Goal: Task Accomplishment & Management: Use online tool/utility

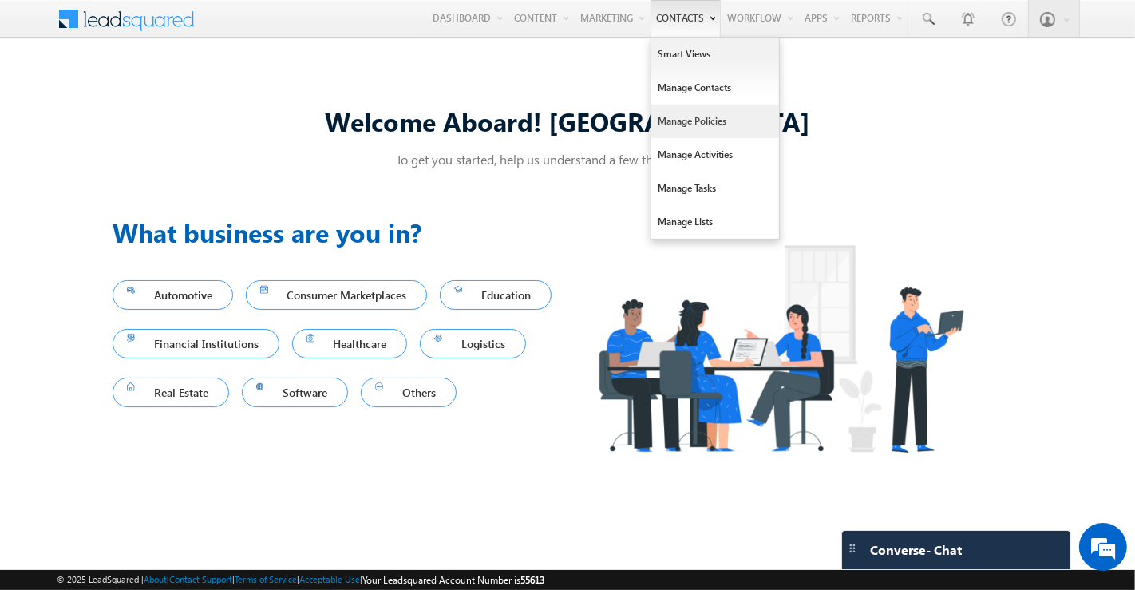
click at [696, 119] on link "Manage Policies" at bounding box center [715, 122] width 128 height 34
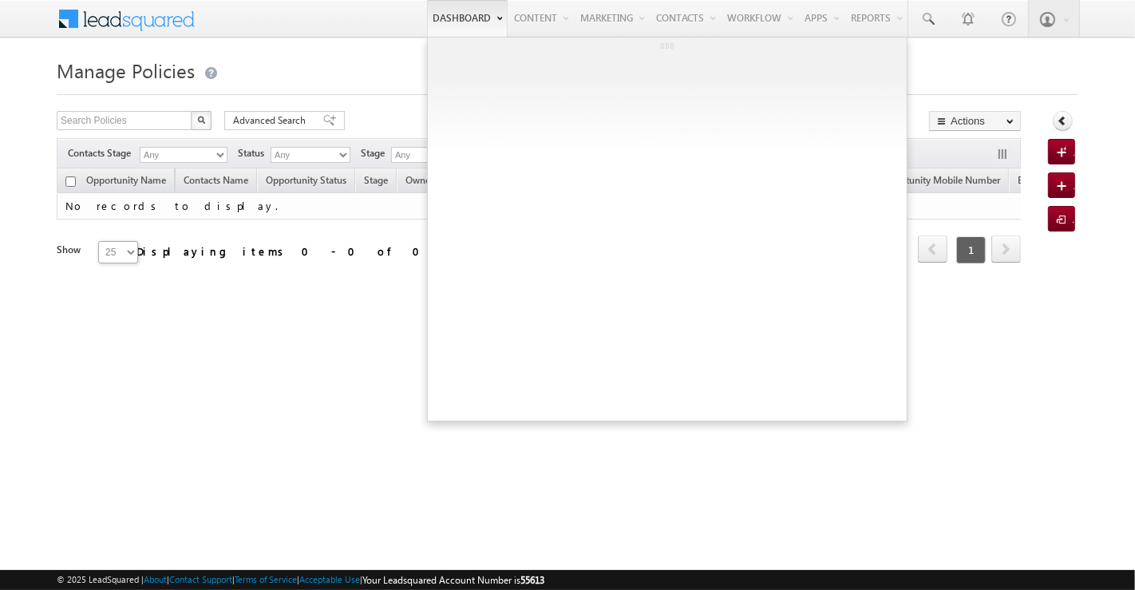
type input "9820257808"
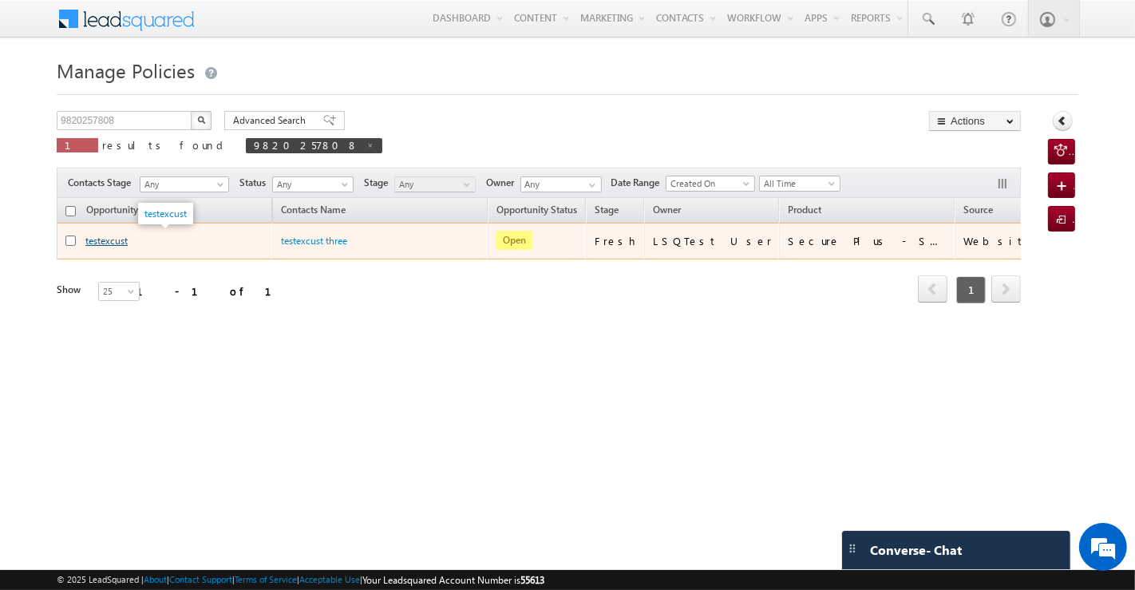
click at [119, 240] on link "testexcust" at bounding box center [106, 241] width 42 height 12
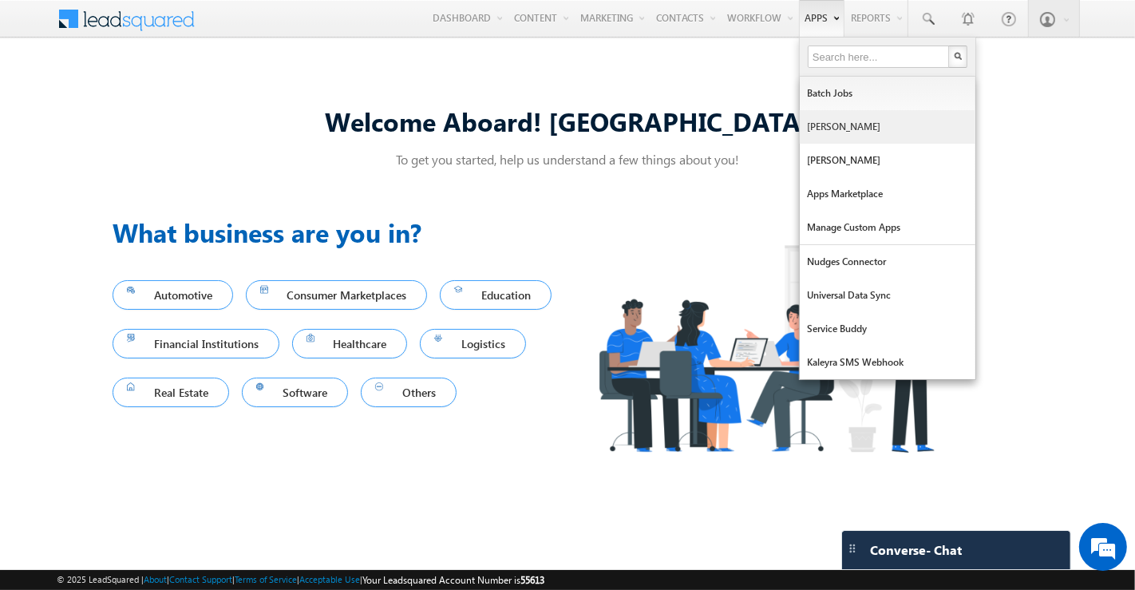
click at [821, 121] on link "[PERSON_NAME]" at bounding box center [887, 127] width 176 height 34
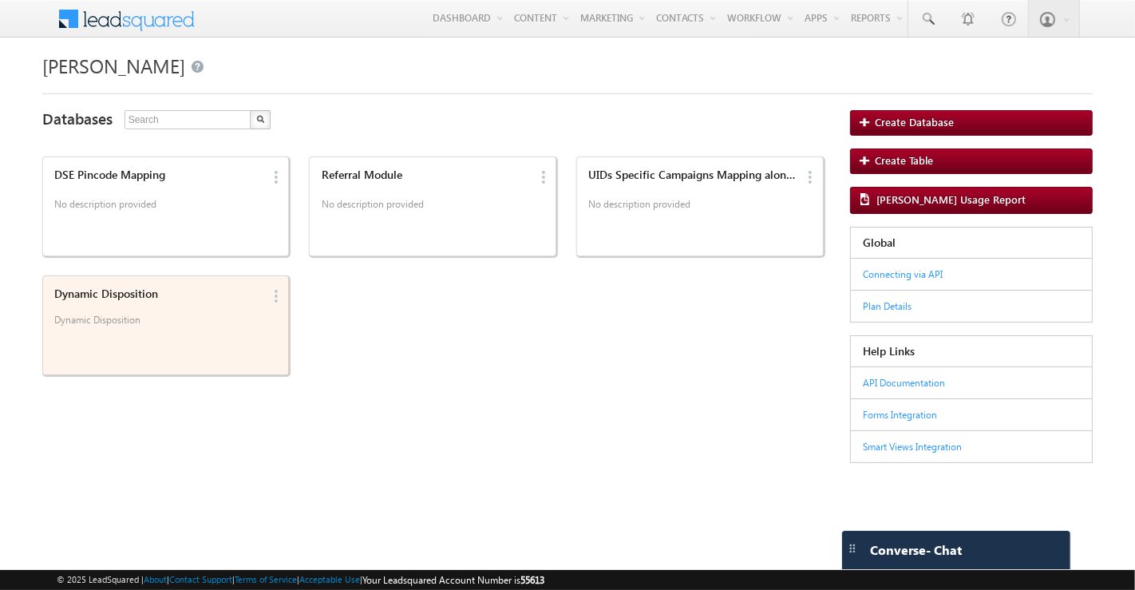
click at [105, 373] on div "Dynamic Disposition Dynamic Disposition Edit Delete" at bounding box center [165, 325] width 247 height 100
click at [144, 327] on p "Dynamic Disposition" at bounding box center [157, 326] width 207 height 24
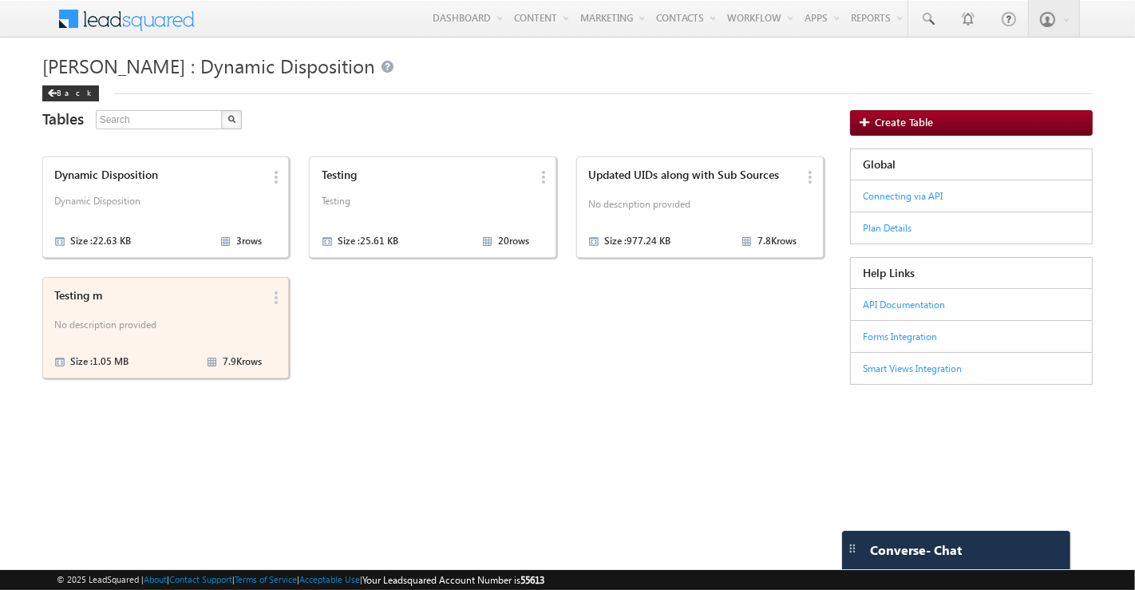
drag, startPoint x: 203, startPoint y: 336, endPoint x: 242, endPoint y: 294, distance: 57.6
click at [203, 336] on p "No description provided" at bounding box center [157, 327] width 207 height 24
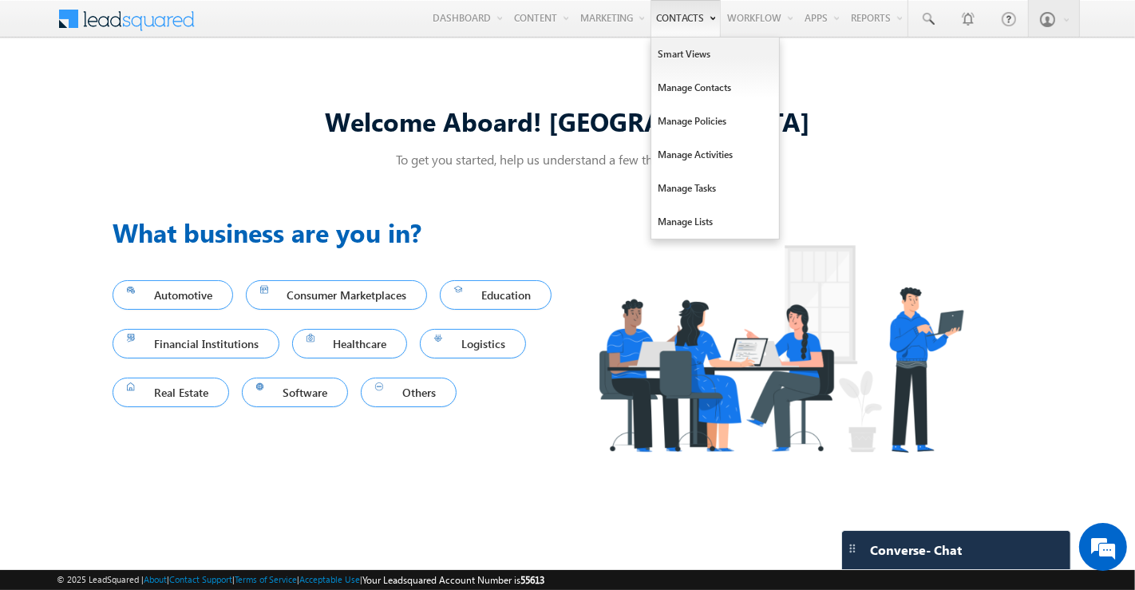
drag, startPoint x: 831, startPoint y: 133, endPoint x: 681, endPoint y: 15, distance: 190.9
click at [0, 0] on link "[PERSON_NAME]" at bounding box center [0, 0] width 0 height 0
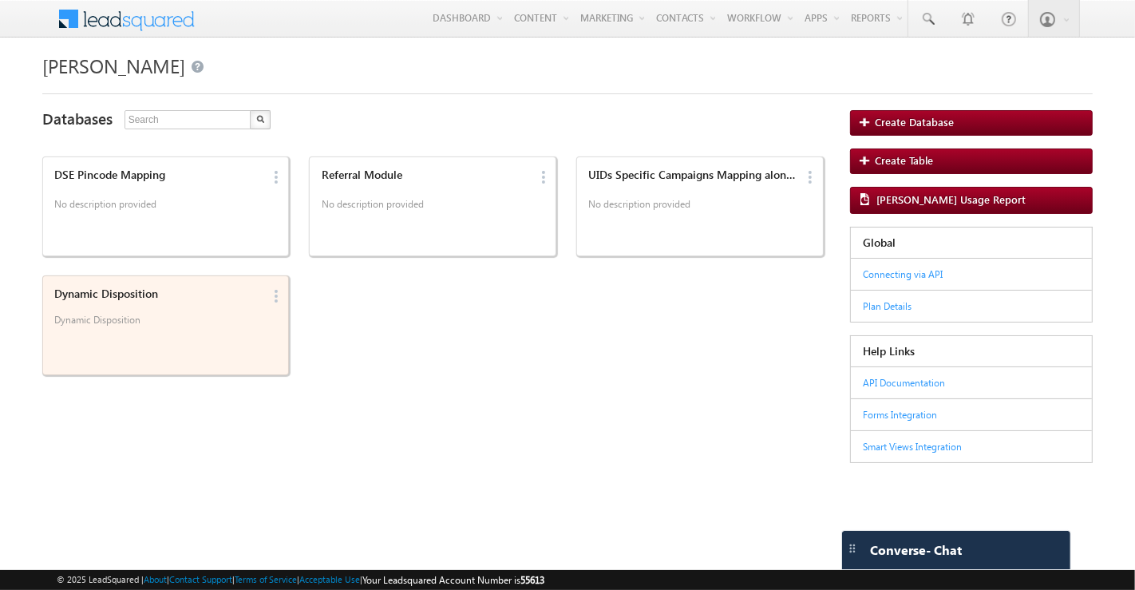
click at [203, 285] on div "Dynamic Disposition Dynamic Disposition" at bounding box center [155, 309] width 213 height 55
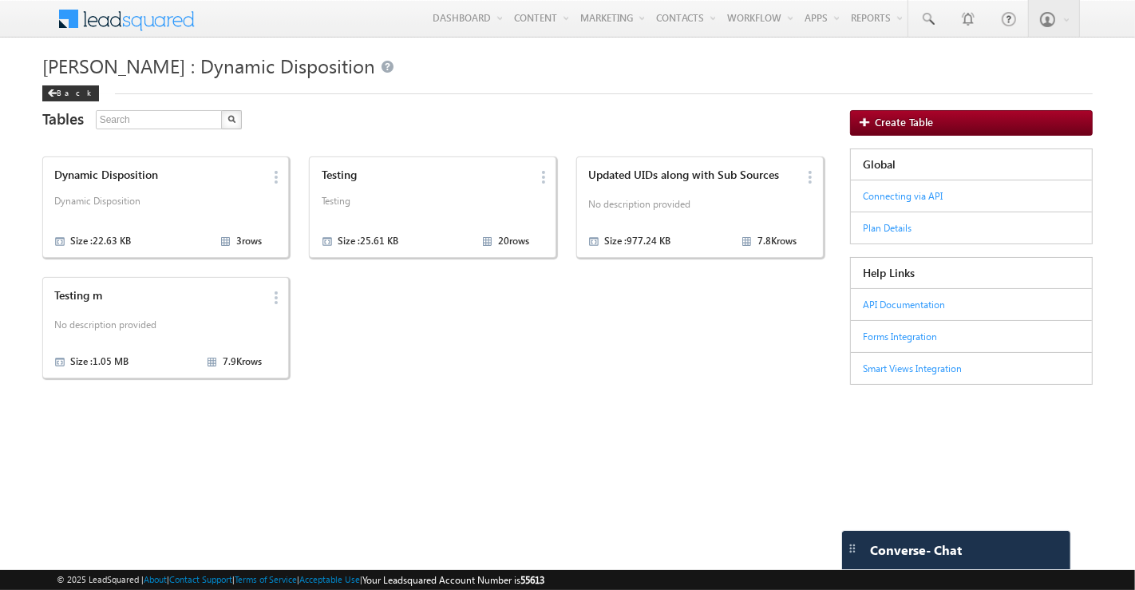
click at [203, 285] on div "Testing m No description provided Size : 1.05 MB 7.9K rows" at bounding box center [155, 327] width 213 height 87
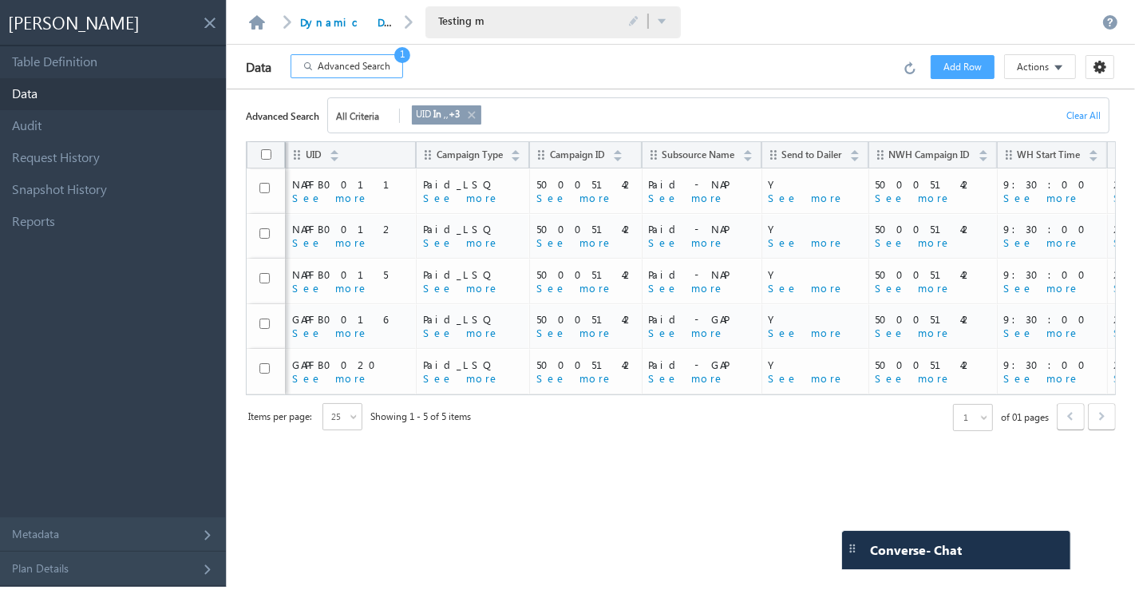
click at [350, 71] on span "Advanced Search" at bounding box center [354, 66] width 73 height 14
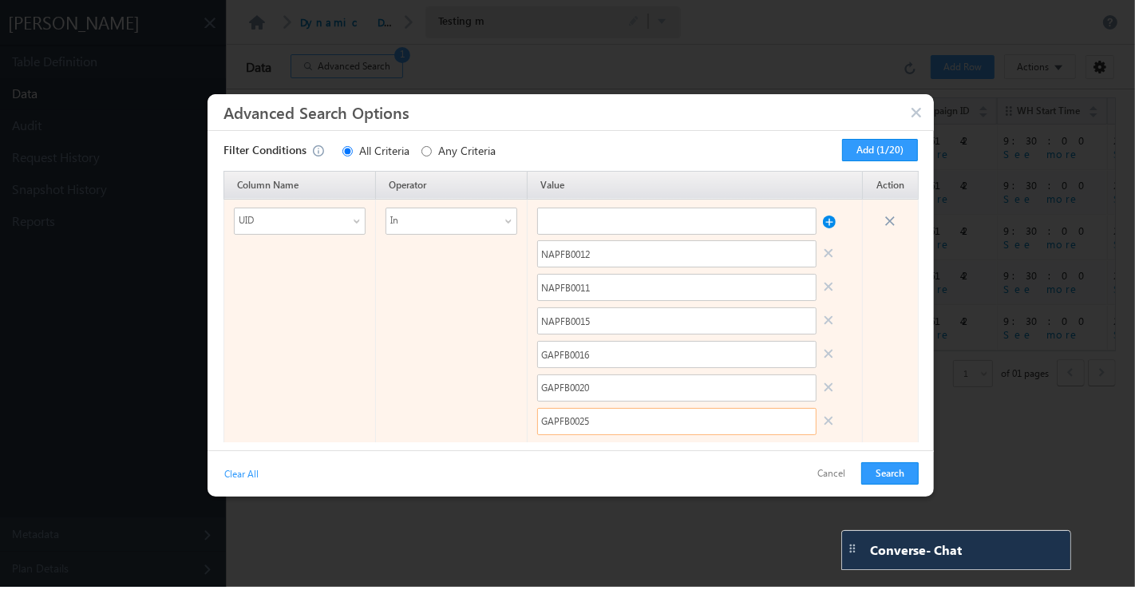
click at [613, 427] on input "GAPFB0025" at bounding box center [676, 421] width 279 height 27
paste input "ASTP01P43"
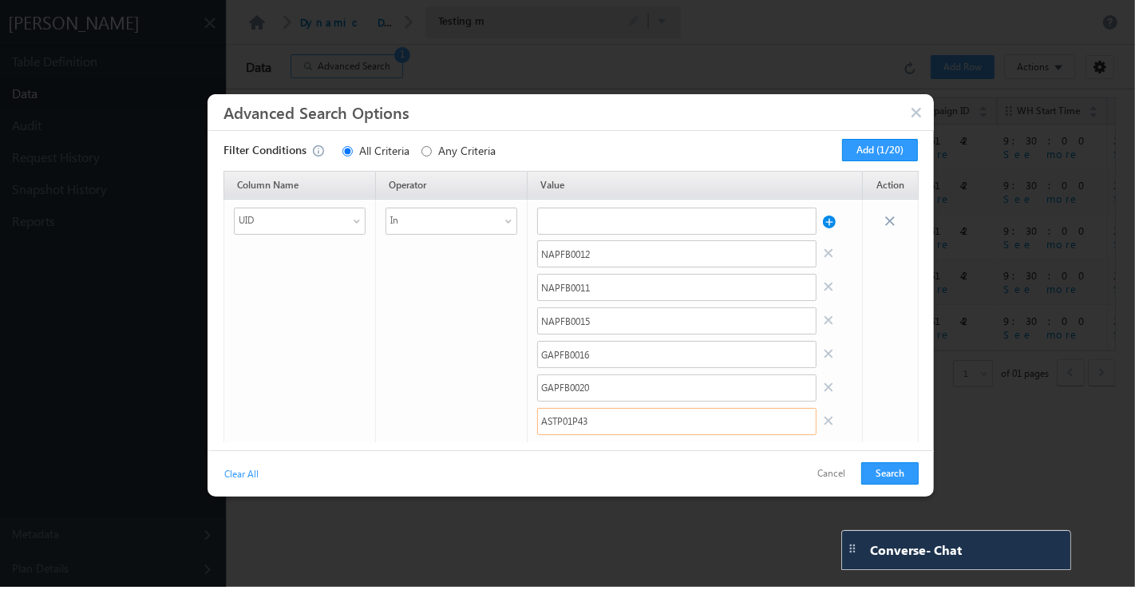
type input "ASTP01P43"
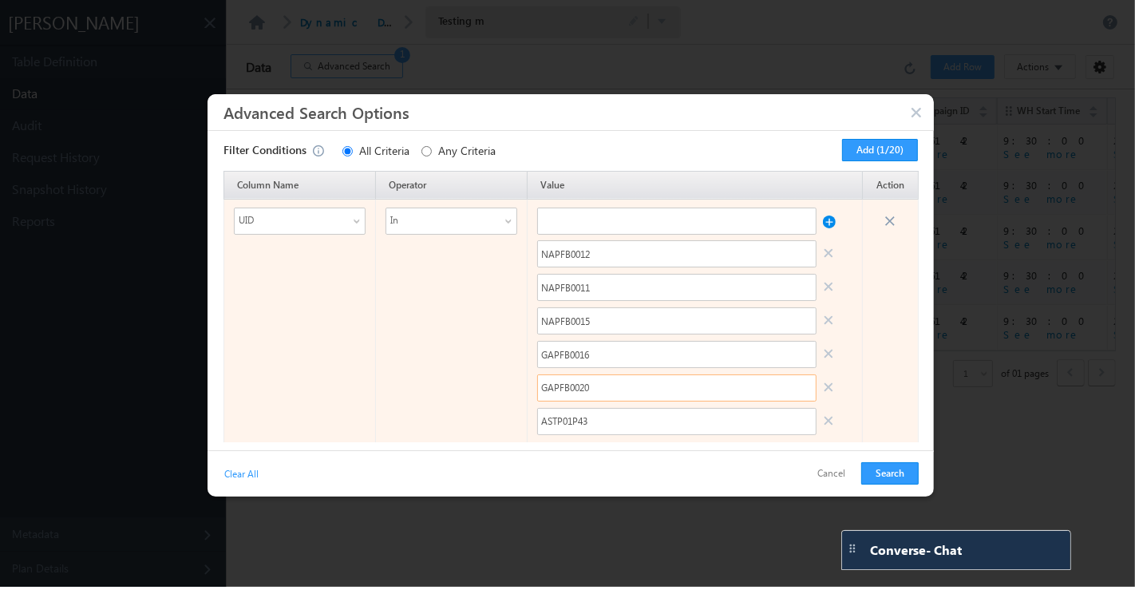
click at [590, 395] on input "GAPFB0020" at bounding box center [676, 387] width 279 height 27
paste input "ASTP01P5"
type input "ASTP01P50"
click at [603, 355] on input "GAPFB0016" at bounding box center [676, 354] width 279 height 27
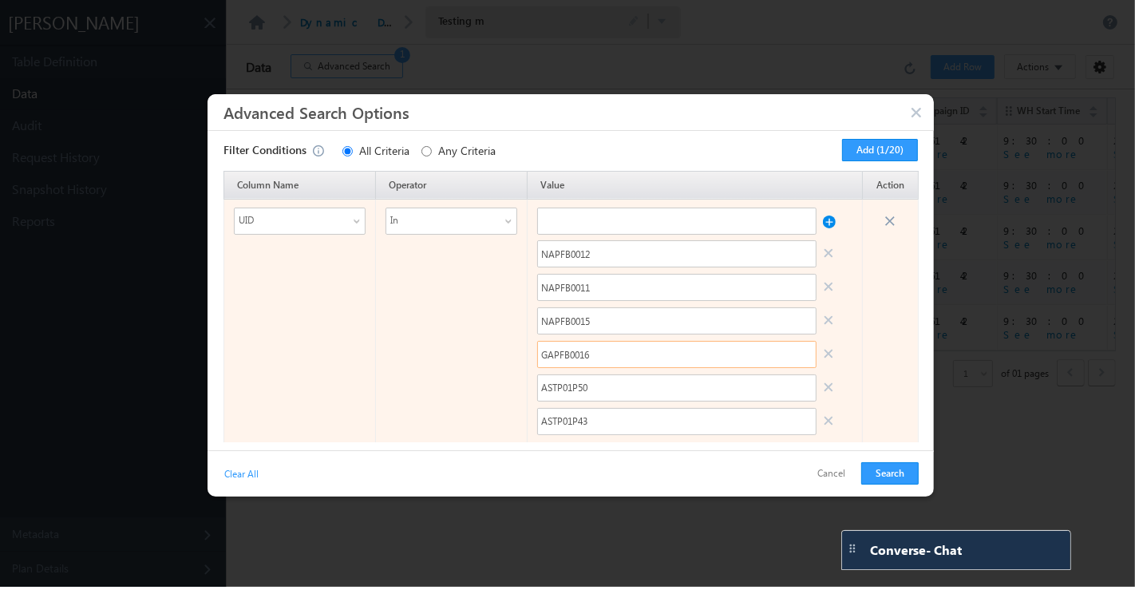
click at [603, 355] on input "GAPFB0016" at bounding box center [676, 354] width 279 height 27
paste input "ASTP01P50"
type input "ASTP01P55"
click at [583, 316] on input "NAPFB0015" at bounding box center [676, 320] width 279 height 27
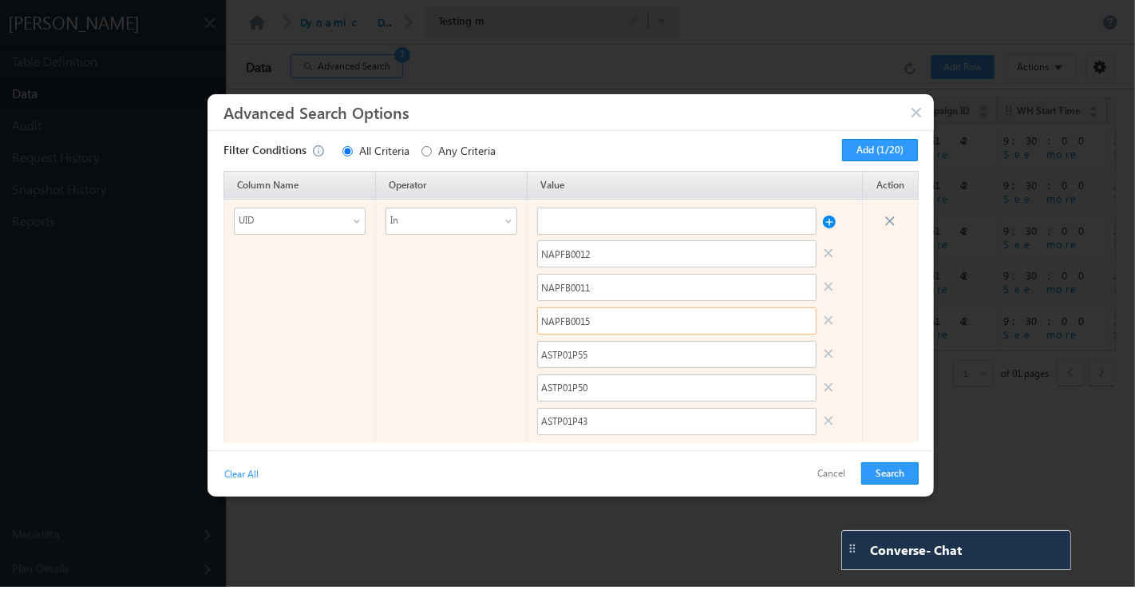
paste input "ASTP01P50"
click at [590, 325] on input "ASTP01P60" at bounding box center [676, 320] width 279 height 27
type input "ASTP01P60"
click at [590, 290] on input "NAPFB0011" at bounding box center [676, 287] width 279 height 27
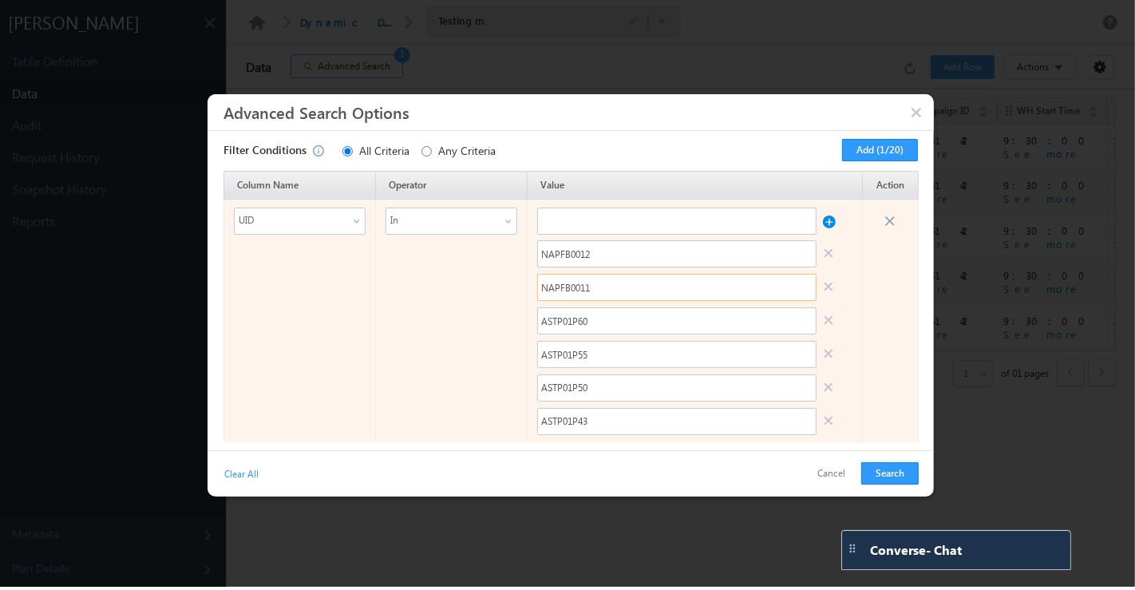
click at [590, 290] on input "NAPFB0011" at bounding box center [676, 287] width 279 height 27
paste input "ASTP01P60"
type input "ASTP01P65"
click at [588, 245] on input "NAPFB0012" at bounding box center [676, 253] width 279 height 27
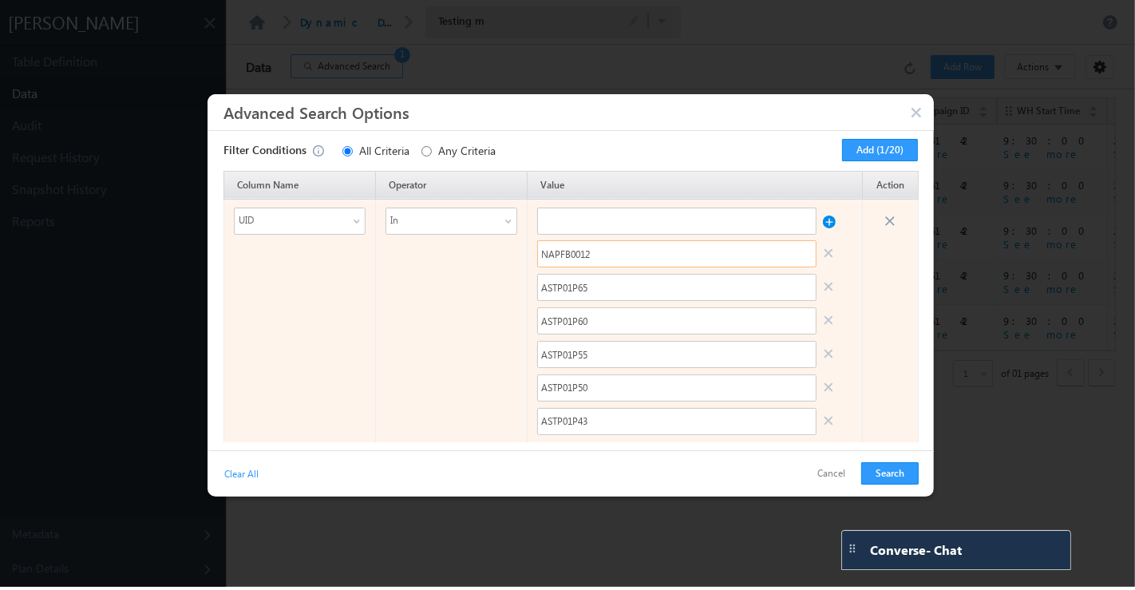
click at [588, 245] on input "NAPFB0012" at bounding box center [676, 253] width 279 height 27
paste input "ASTP01P60"
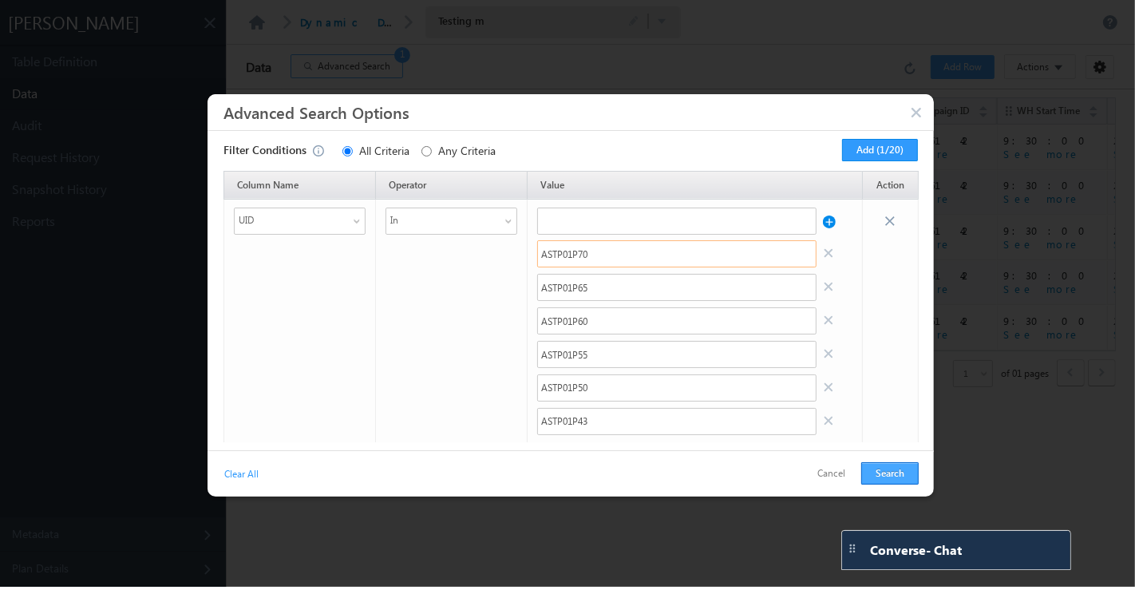
type input "ASTP01P70"
click at [891, 468] on button "Search" at bounding box center [889, 473] width 57 height 22
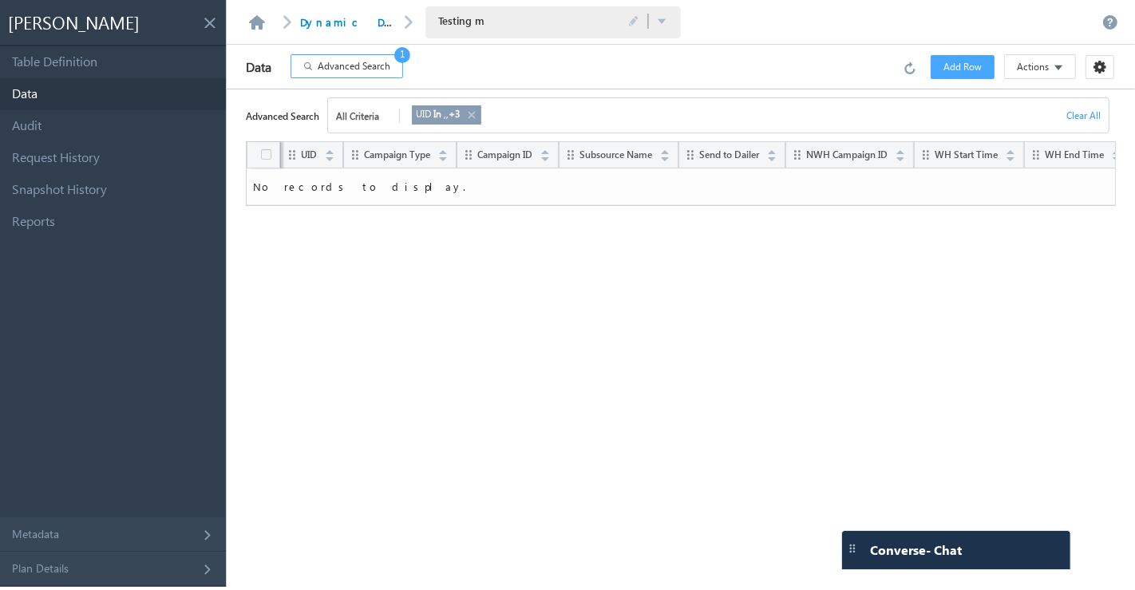
click at [368, 64] on span "Advanced Search" at bounding box center [354, 66] width 73 height 14
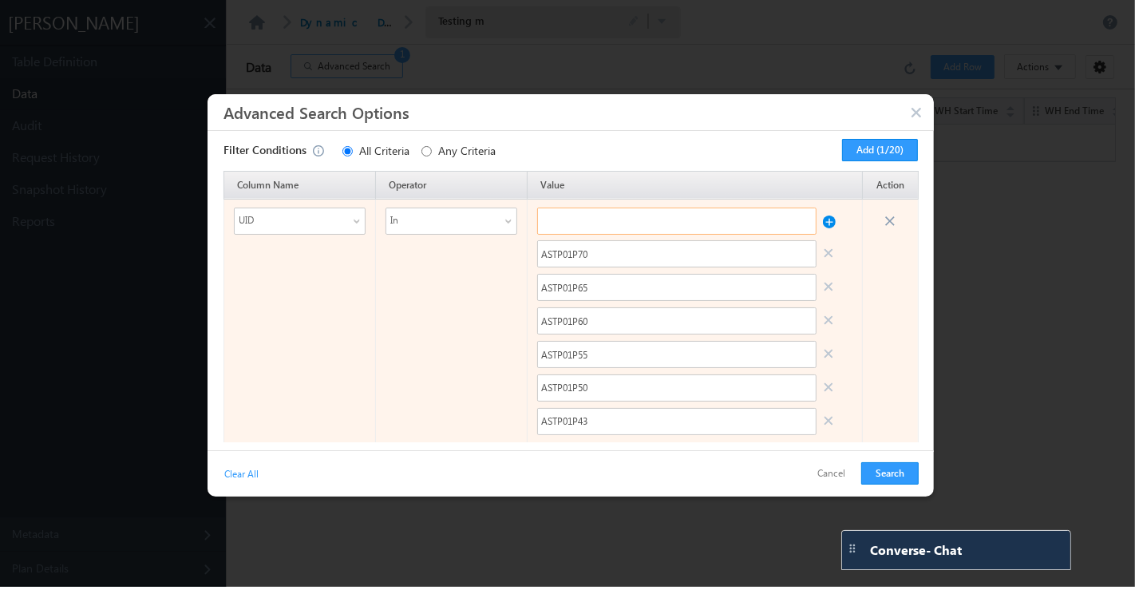
click at [564, 223] on input "text" at bounding box center [676, 220] width 279 height 27
paste input "ASTP01X50"
type input "ASTP01X50"
click at [697, 227] on input "ASTP01X50" at bounding box center [676, 220] width 279 height 27
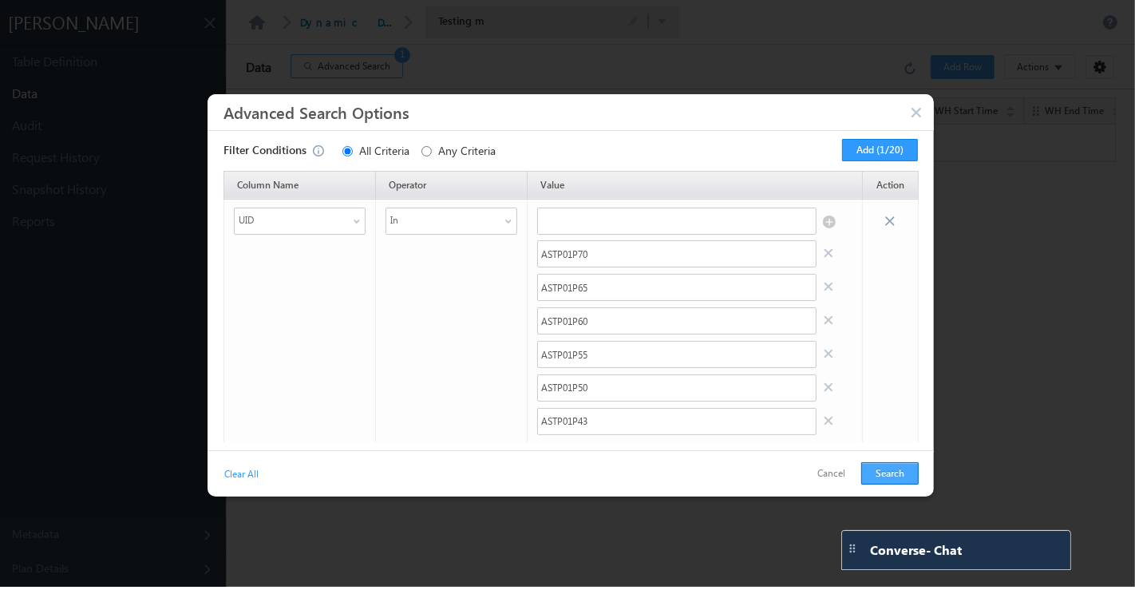
click at [879, 466] on button "Search" at bounding box center [889, 473] width 57 height 22
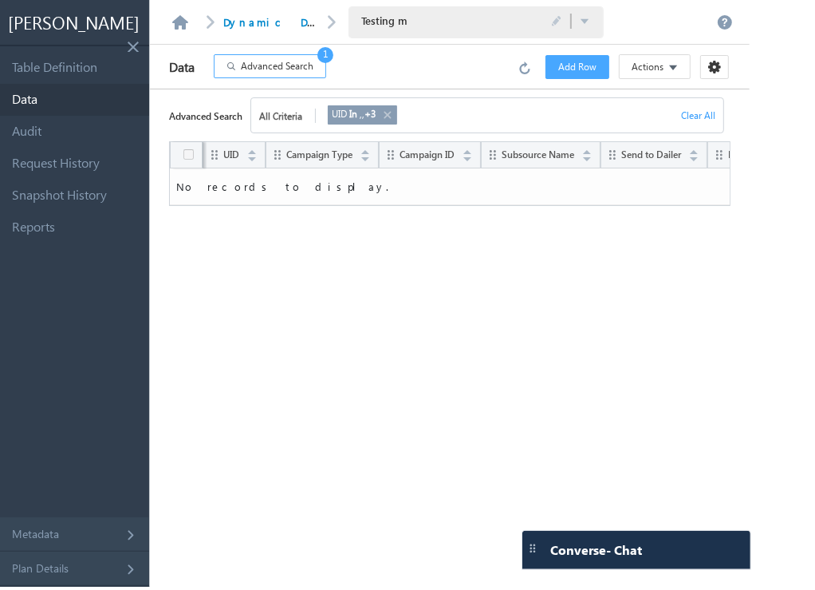
click at [627, 298] on div "UID Campaign Type Campaign ID Subsource Name Send to Dailer NWH Campaign ID WH …" at bounding box center [450, 364] width 562 height 446
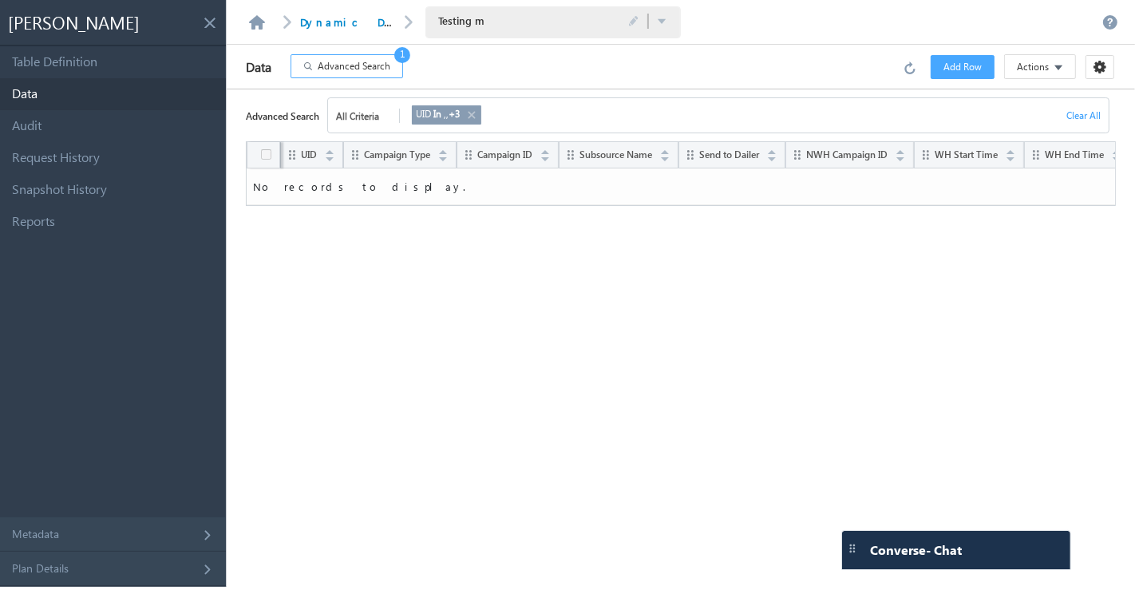
click at [343, 61] on span "Advanced Search" at bounding box center [354, 66] width 73 height 14
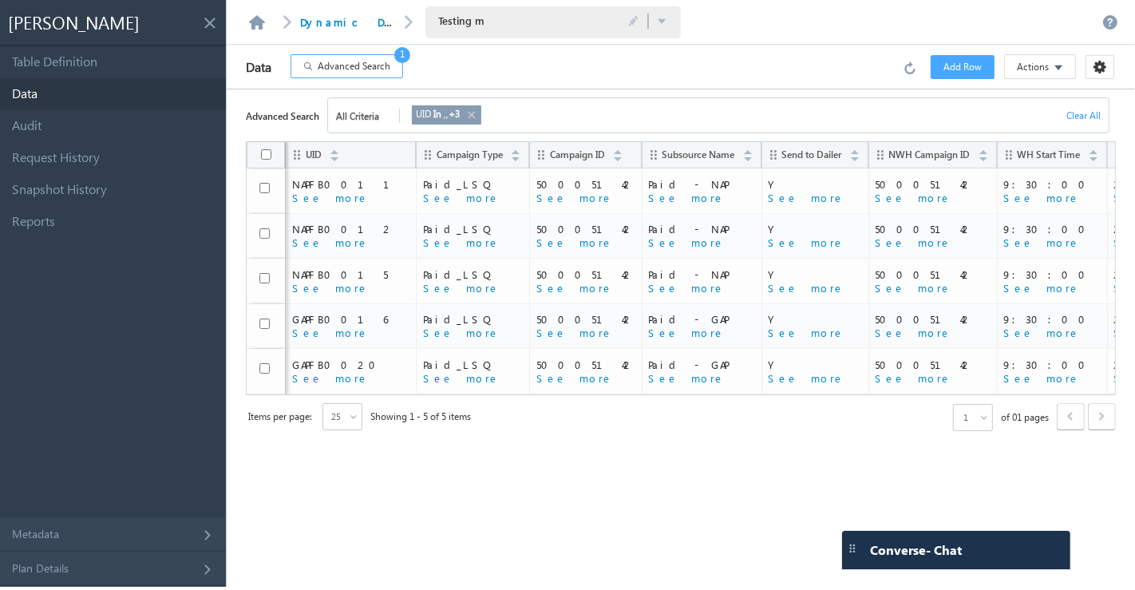
click at [1035, 65] on span "Actions" at bounding box center [1032, 67] width 32 height 14
click at [1020, 102] on link "Import via CSV" at bounding box center [1027, 100] width 96 height 24
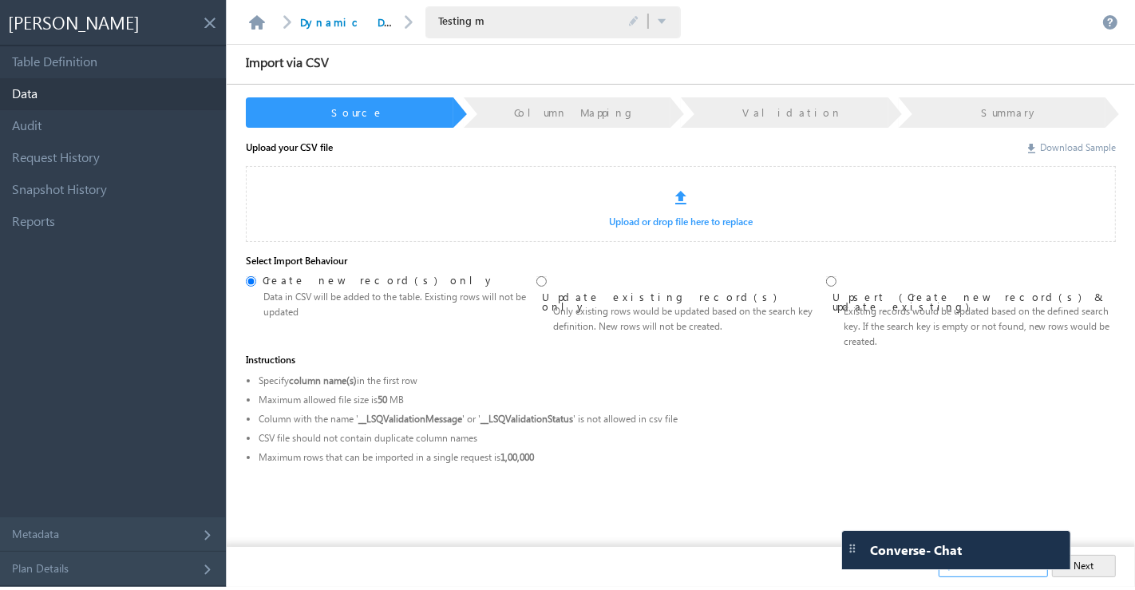
click at [1067, 151] on link "Download Sample" at bounding box center [1072, 147] width 88 height 12
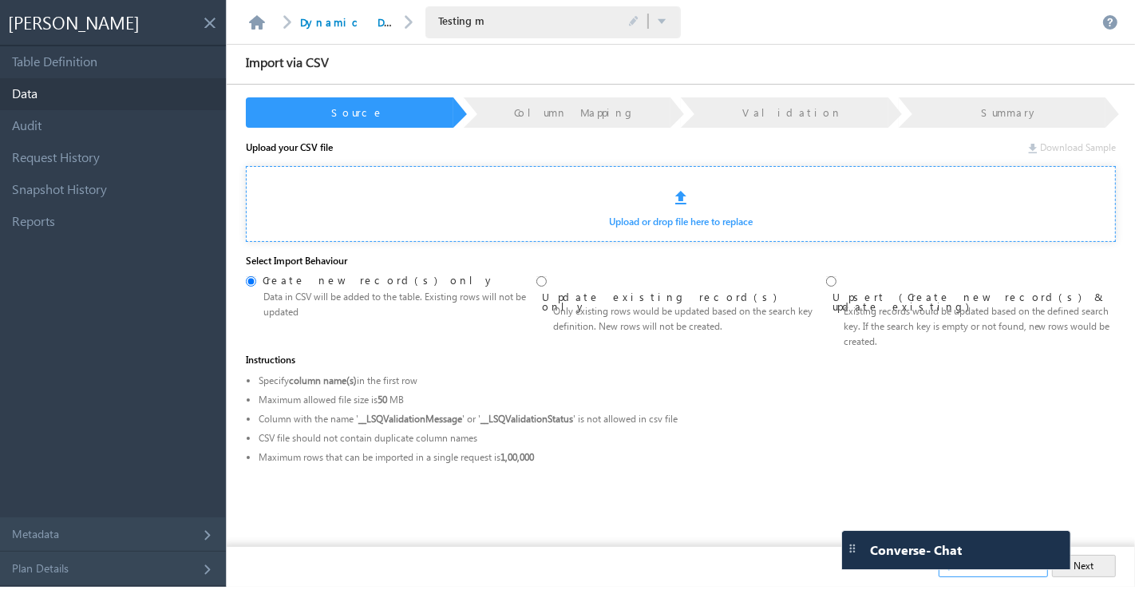
click at [679, 212] on div at bounding box center [680, 191] width 239 height 48
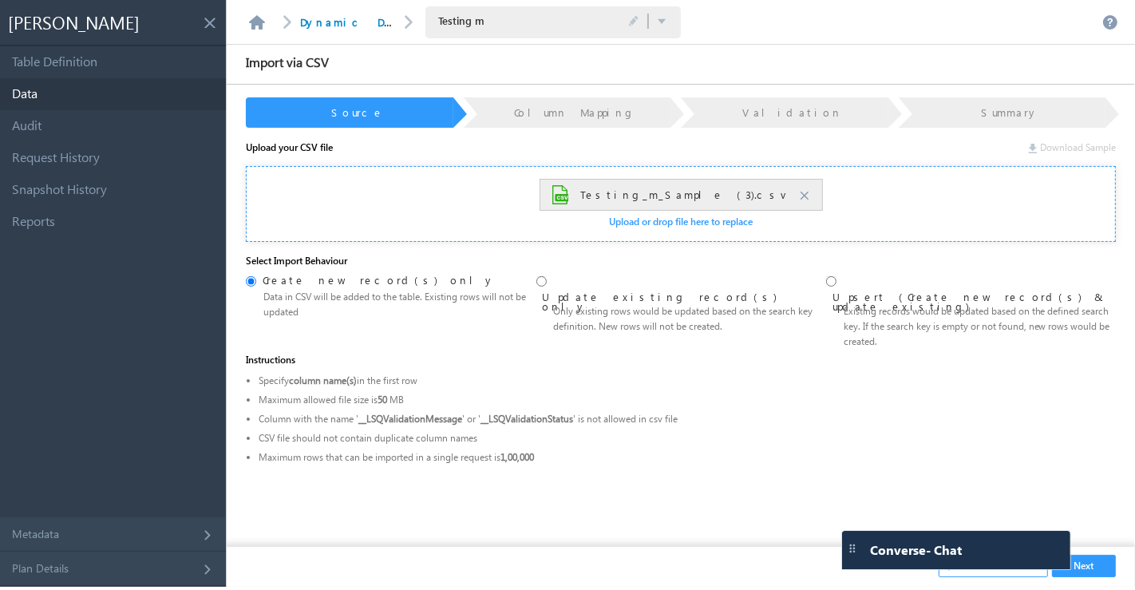
click at [1096, 563] on button "Next" at bounding box center [1084, 566] width 64 height 22
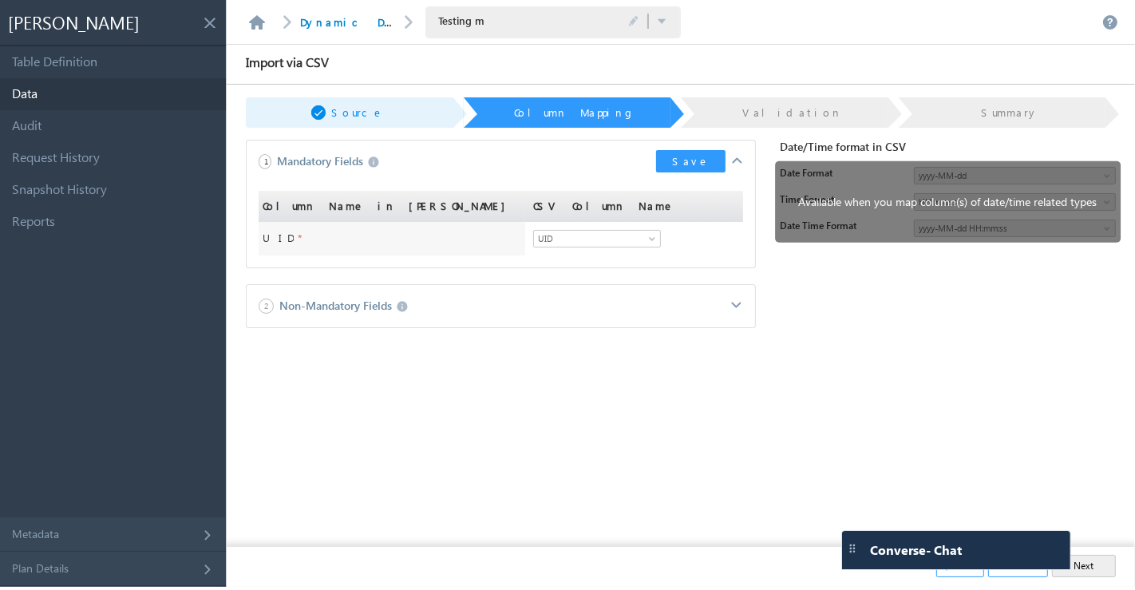
click at [696, 168] on button "Save" at bounding box center [690, 161] width 69 height 22
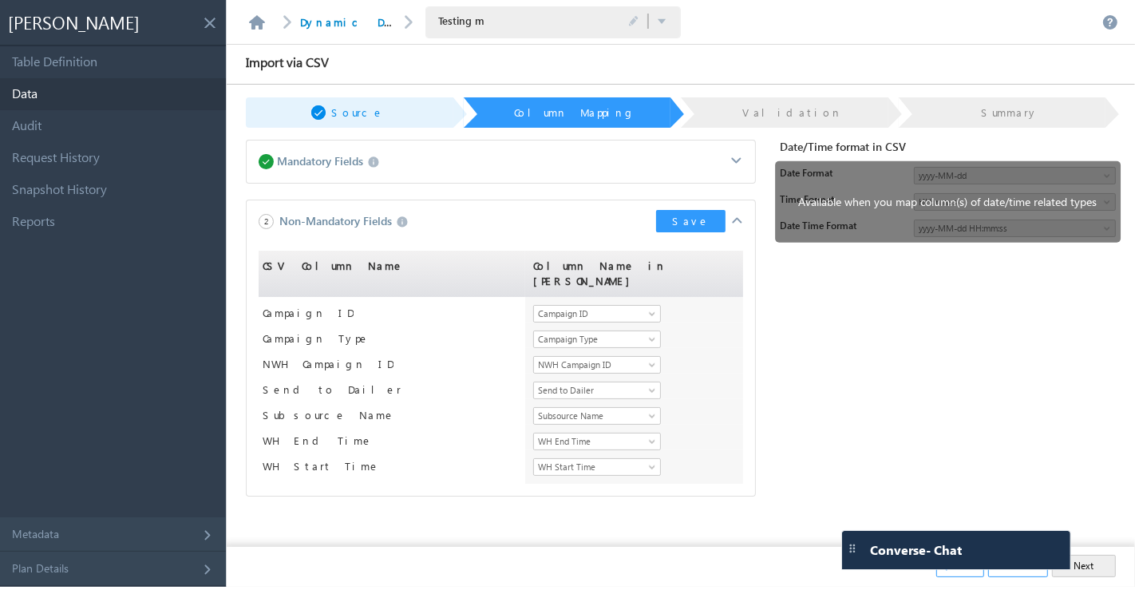
click at [706, 224] on button "Save" at bounding box center [690, 221] width 69 height 22
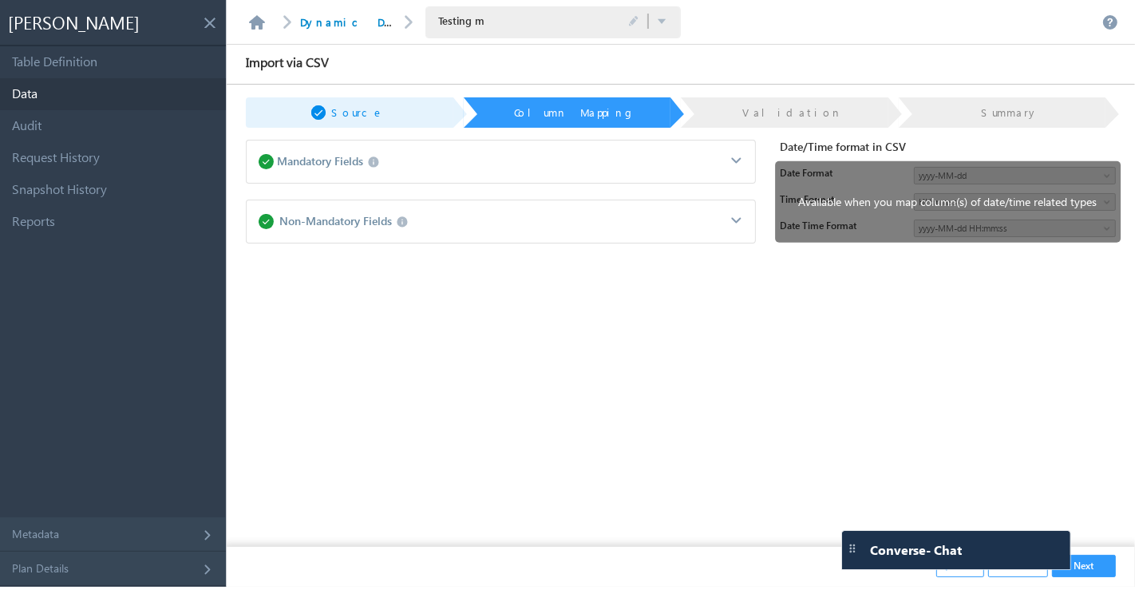
click at [1091, 559] on button "Next" at bounding box center [1084, 566] width 64 height 22
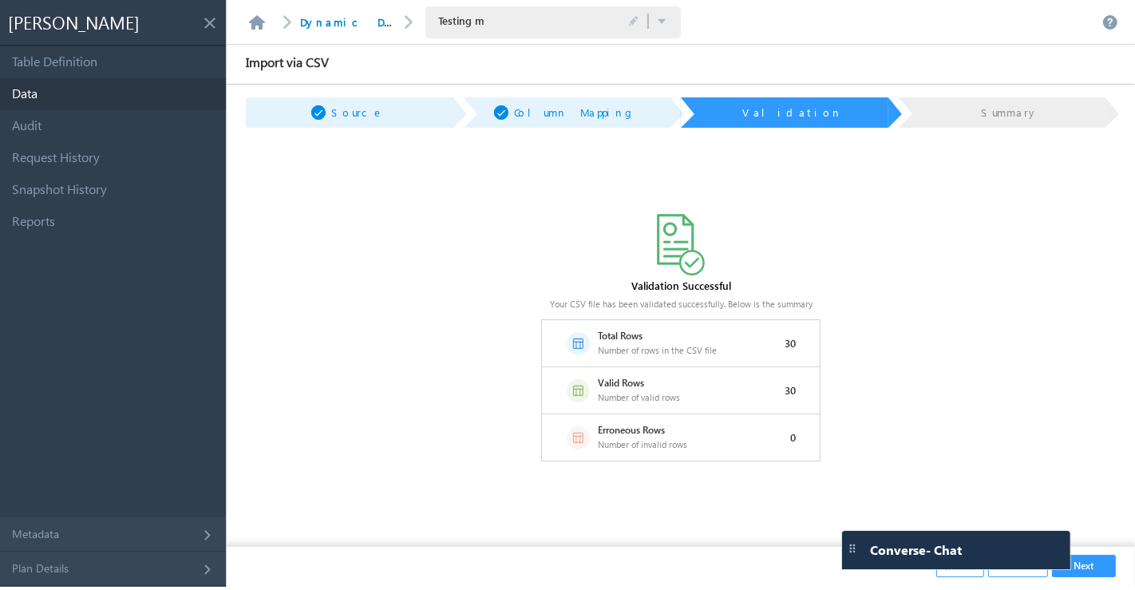
click at [1091, 559] on button "Next" at bounding box center [1084, 566] width 64 height 22
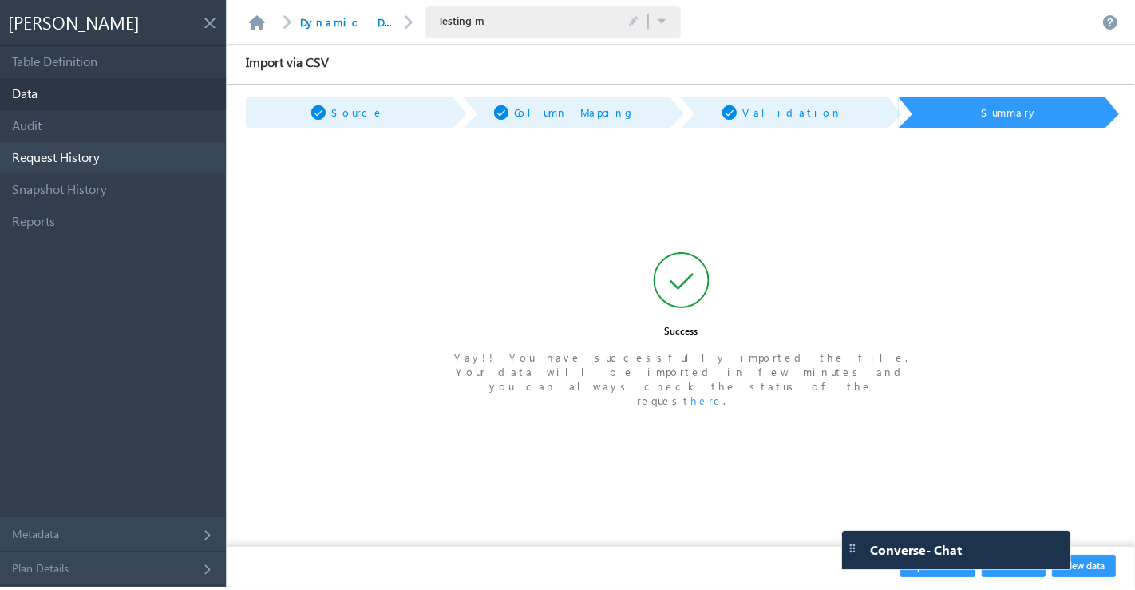
click at [129, 158] on link "Request History" at bounding box center [113, 158] width 226 height 32
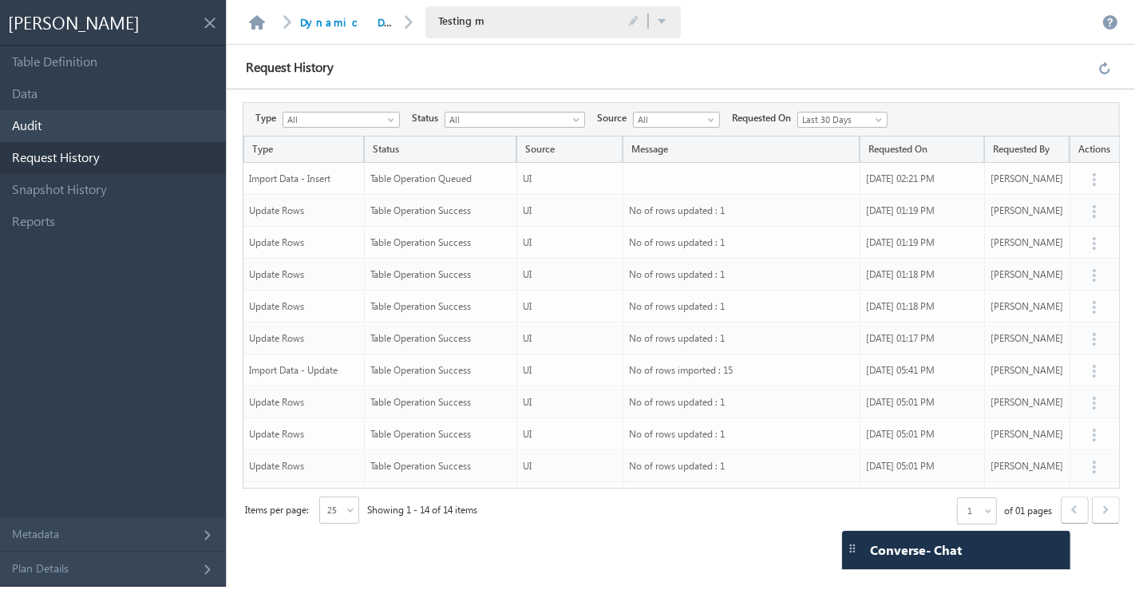
click at [80, 126] on link "Audit" at bounding box center [113, 126] width 226 height 32
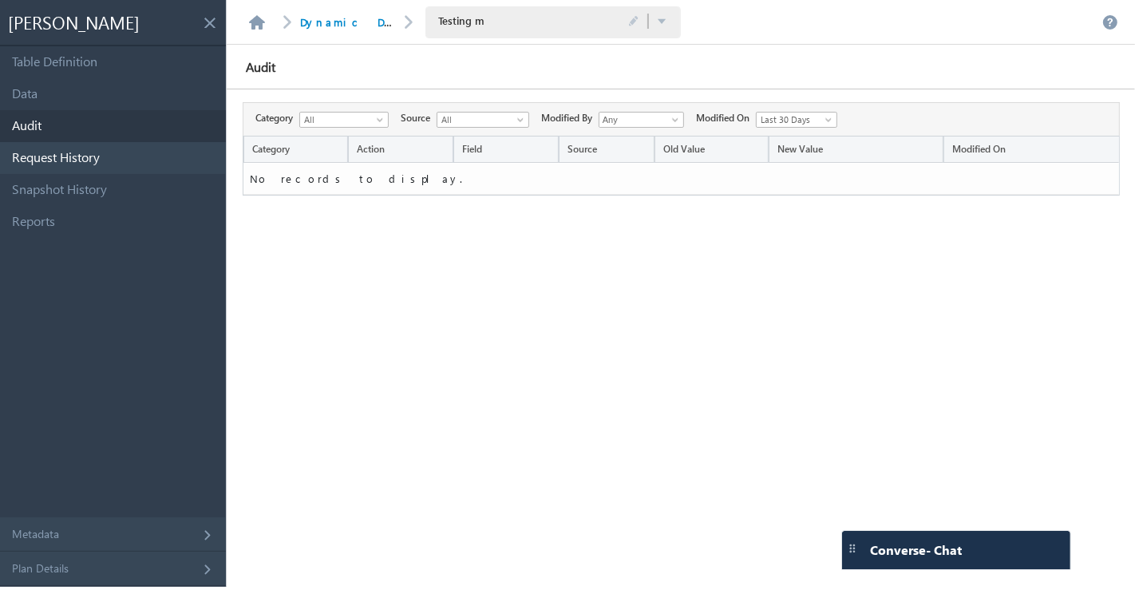
click at [80, 150] on link "Request History" at bounding box center [113, 158] width 226 height 32
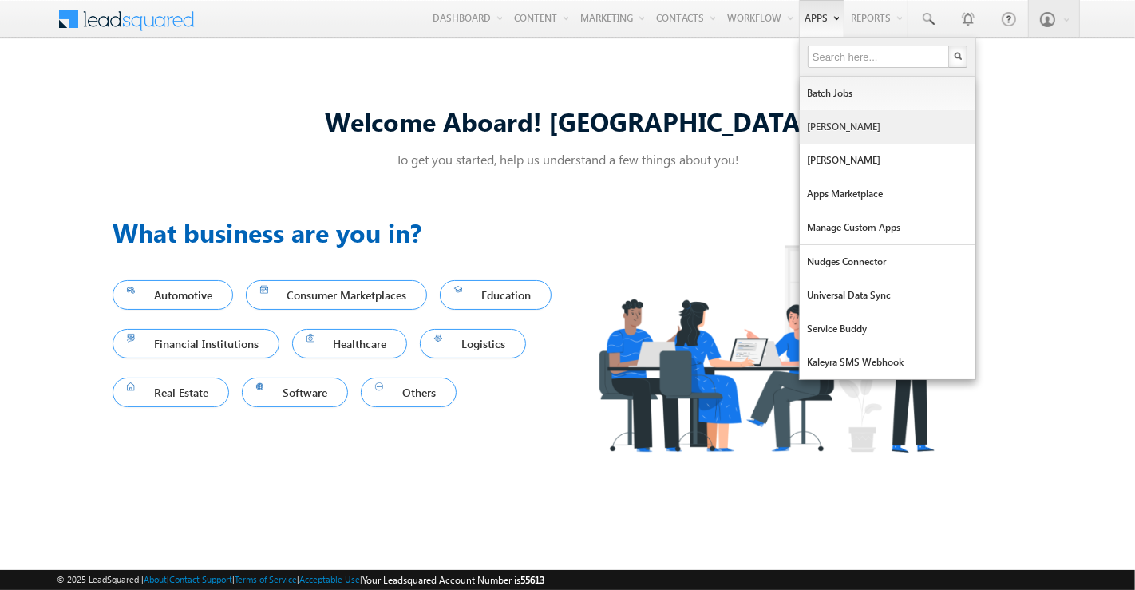
click at [825, 128] on link "[PERSON_NAME]" at bounding box center [887, 127] width 176 height 34
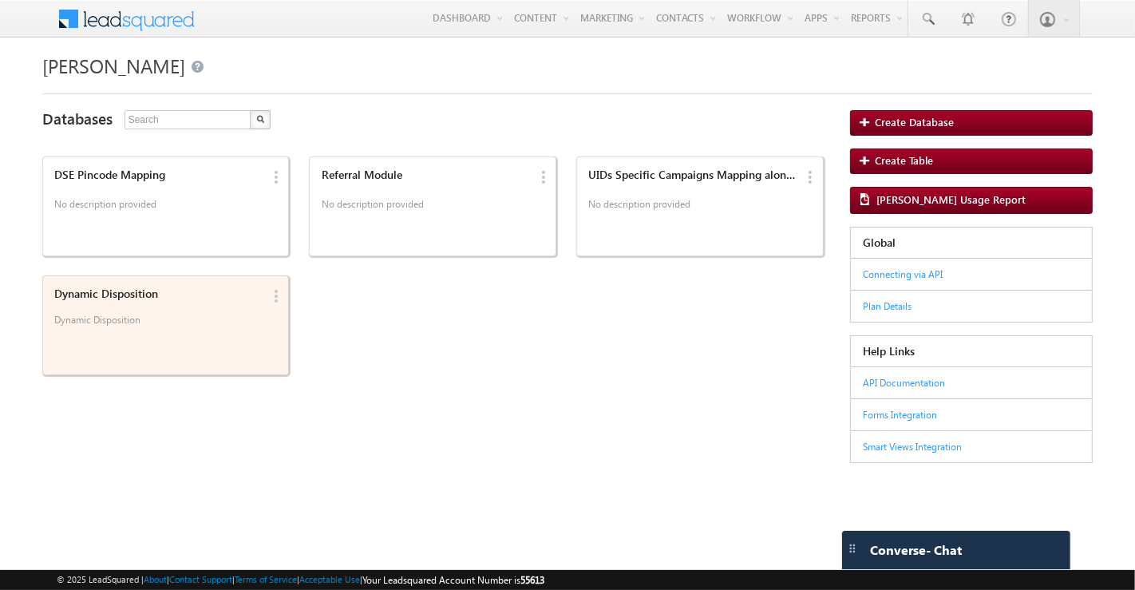
click at [171, 325] on p "Dynamic Disposition" at bounding box center [157, 326] width 207 height 24
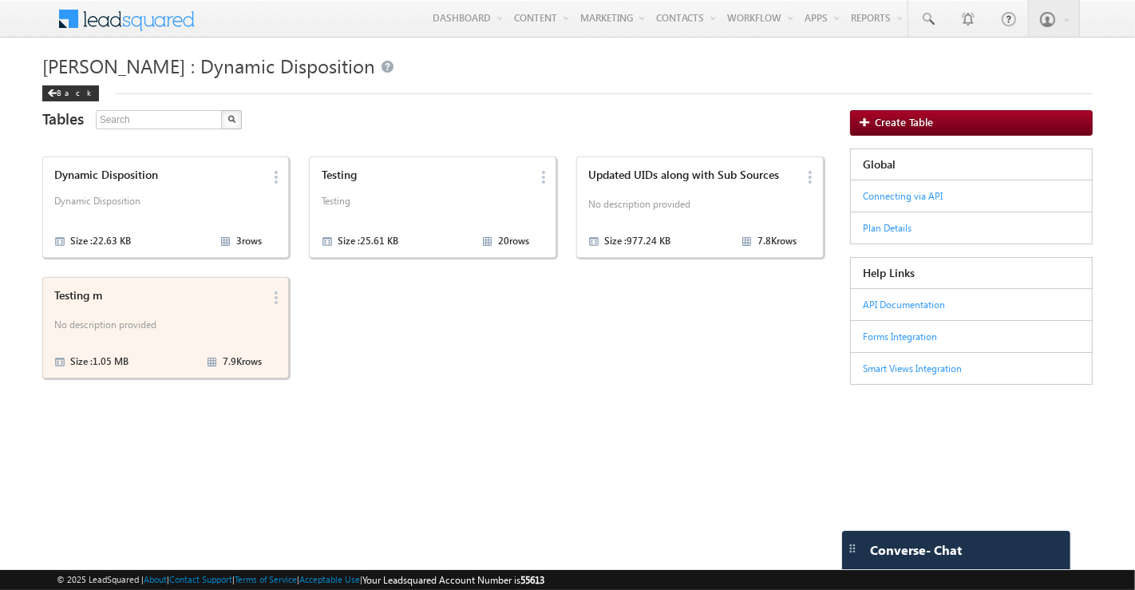
click at [166, 318] on p "No description provided" at bounding box center [157, 327] width 207 height 24
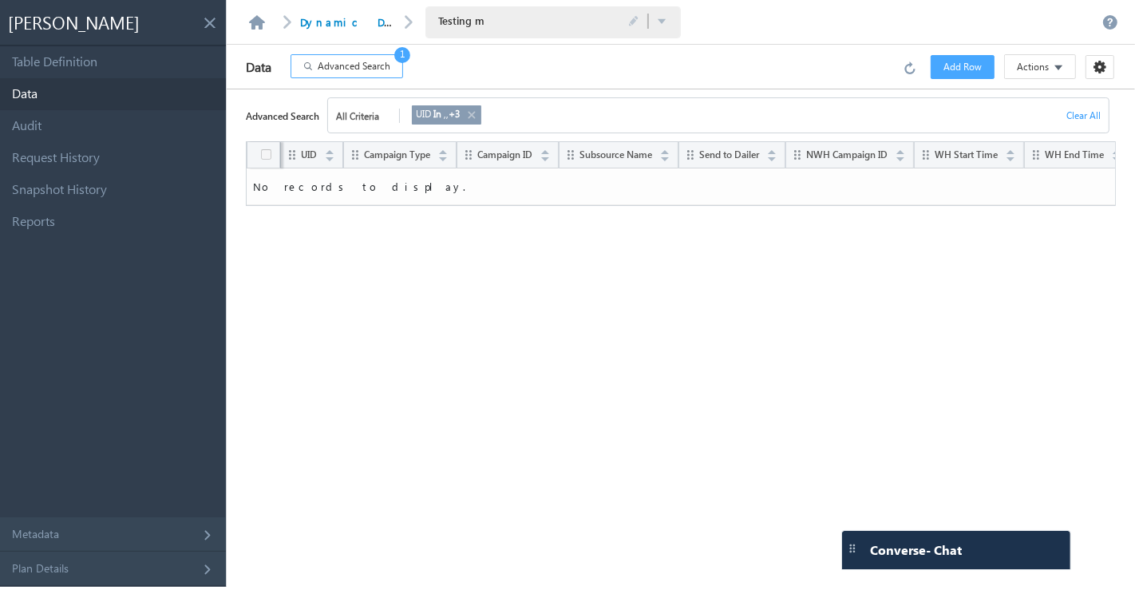
click at [474, 112] on link at bounding box center [470, 115] width 13 height 18
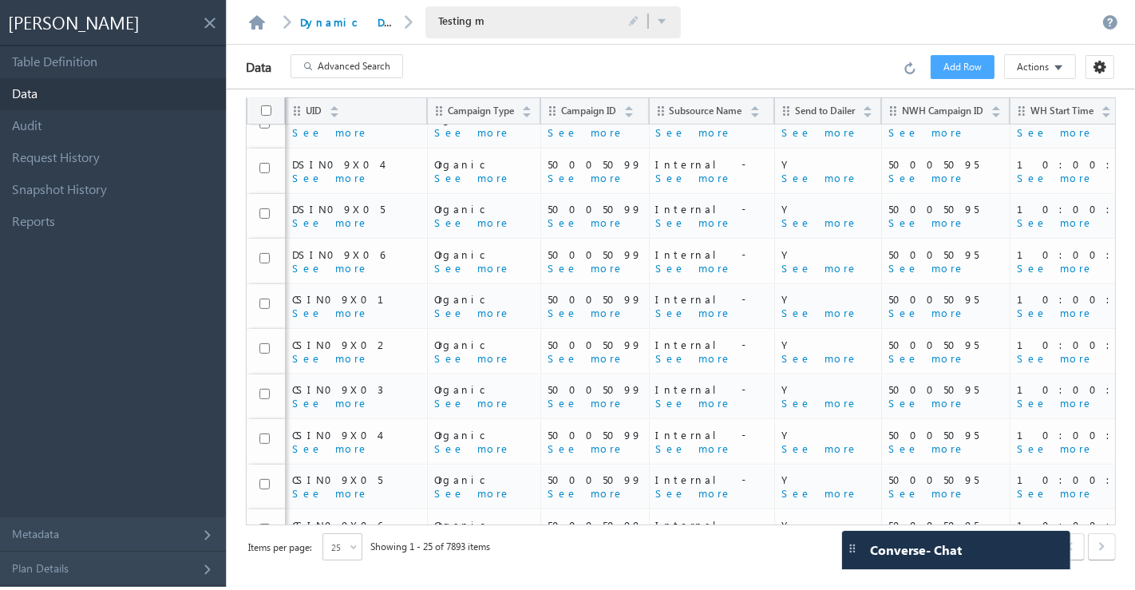
scroll to position [729, 0]
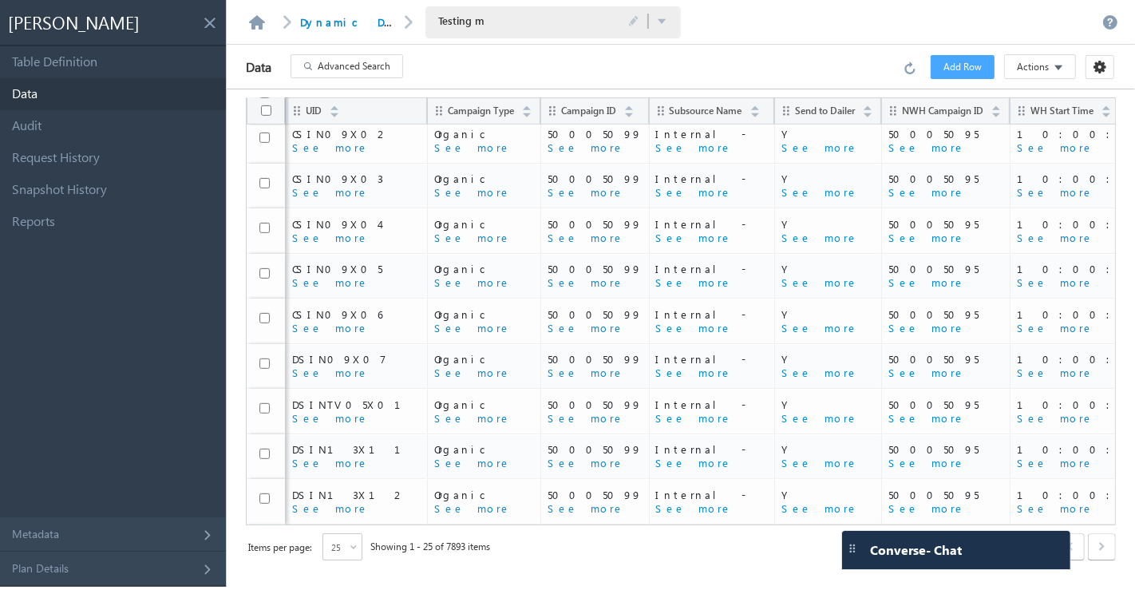
click at [350, 546] on span at bounding box center [355, 549] width 13 height 13
click at [352, 526] on li "200" at bounding box center [344, 523] width 38 height 16
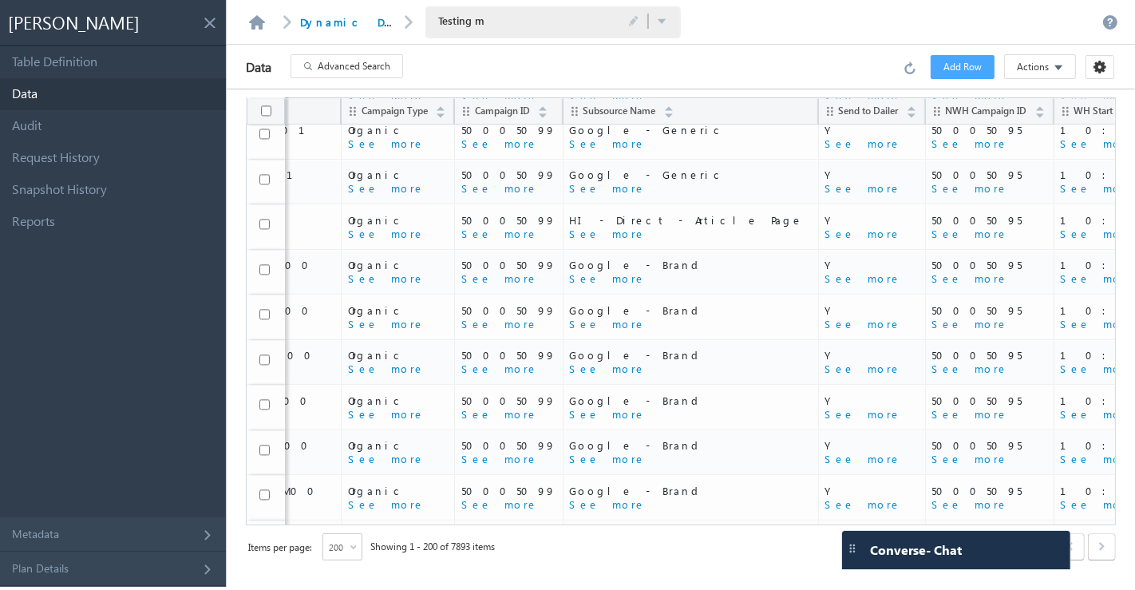
scroll to position [8542, 93]
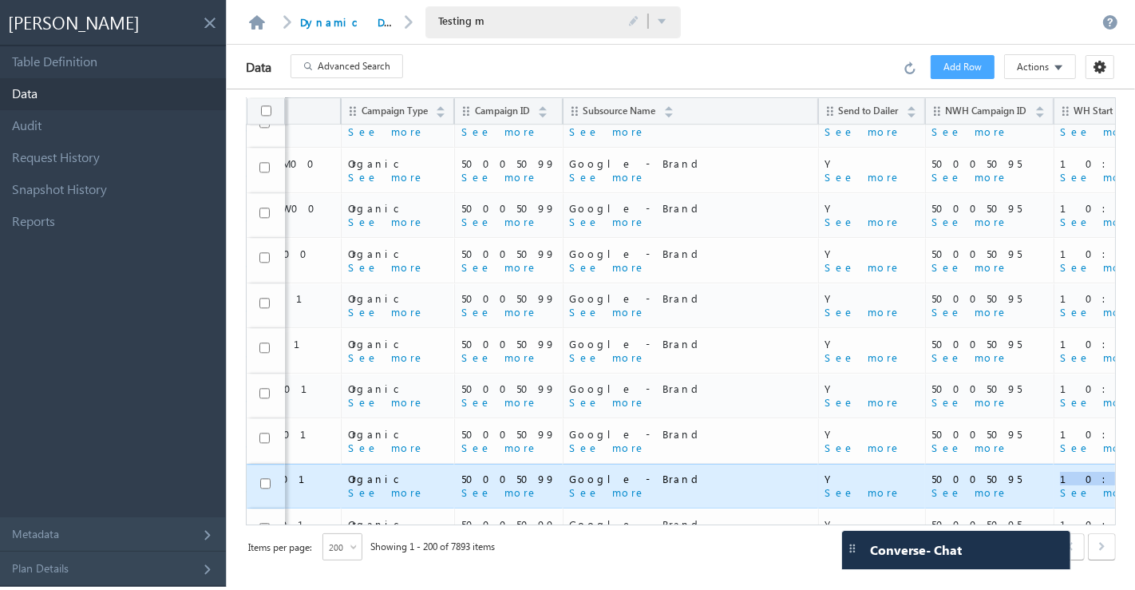
drag, startPoint x: 967, startPoint y: 392, endPoint x: 886, endPoint y: 393, distance: 80.6
click at [1053, 464] on td "10:00:00 See more" at bounding box center [1128, 486] width 151 height 45
copy span "10:00:00"
drag, startPoint x: 1049, startPoint y: 393, endPoint x: 996, endPoint y: 389, distance: 53.6
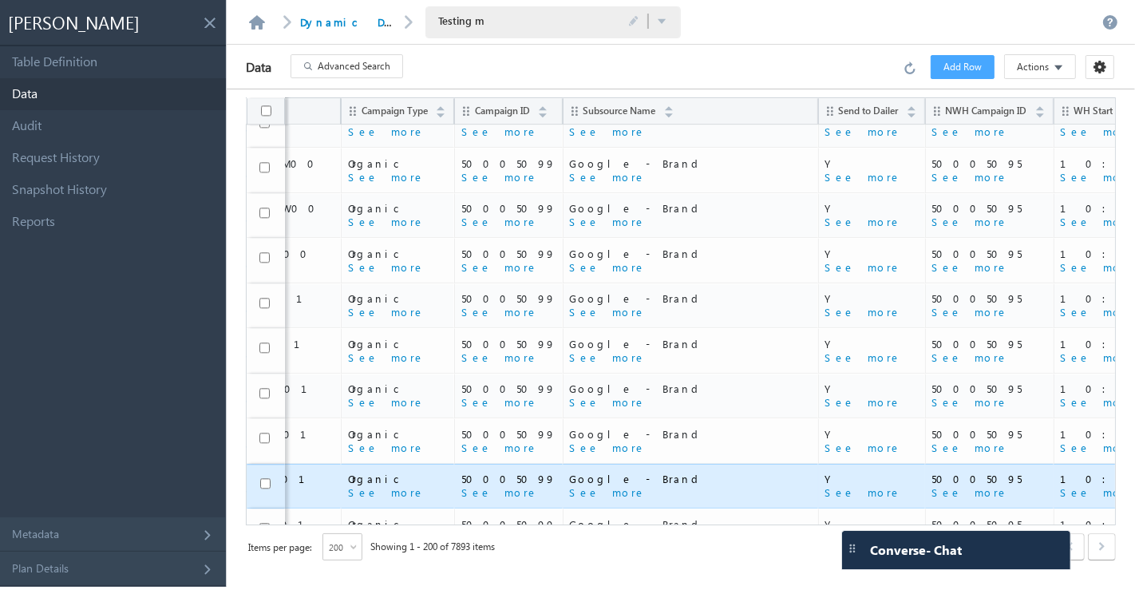
copy span "18:00:00"
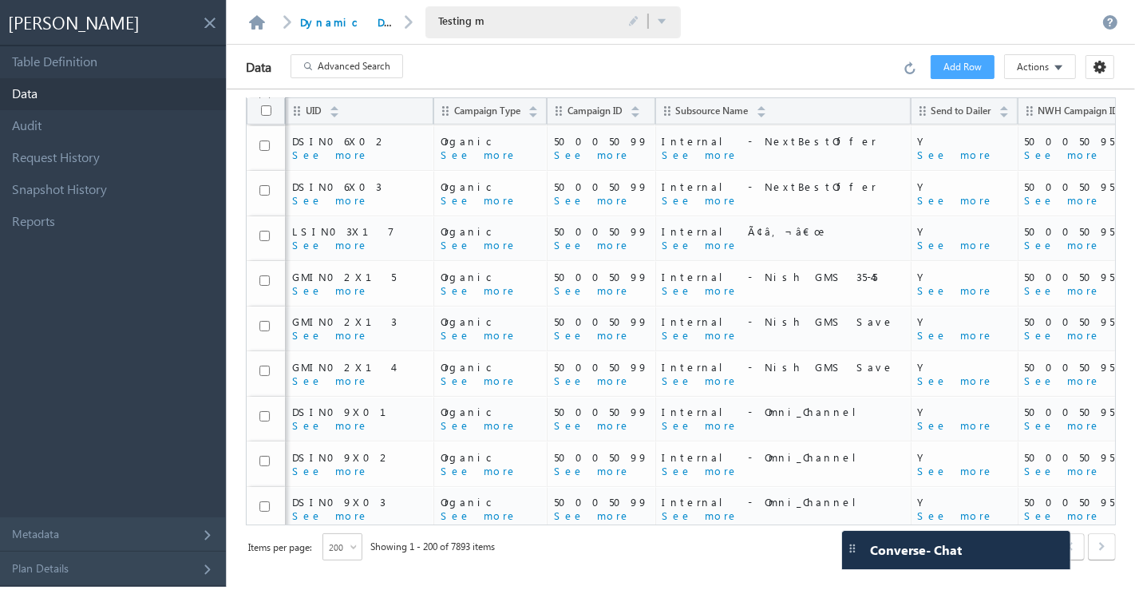
scroll to position [0, 0]
